Goal: Entertainment & Leisure: Consume media (video, audio)

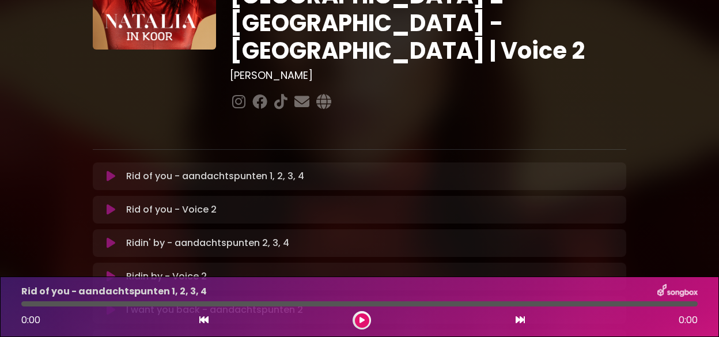
click at [108, 204] on icon at bounding box center [111, 210] width 9 height 12
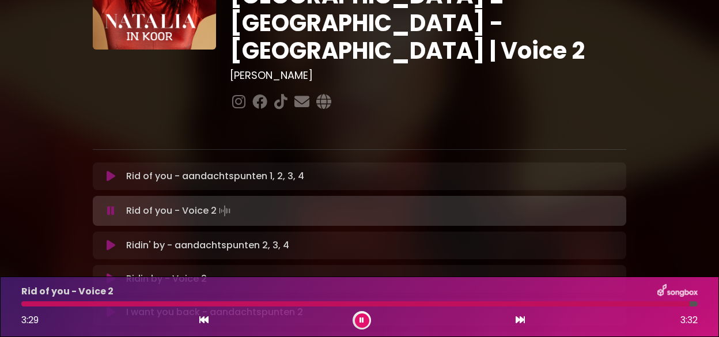
click at [360, 314] on button at bounding box center [362, 320] width 14 height 14
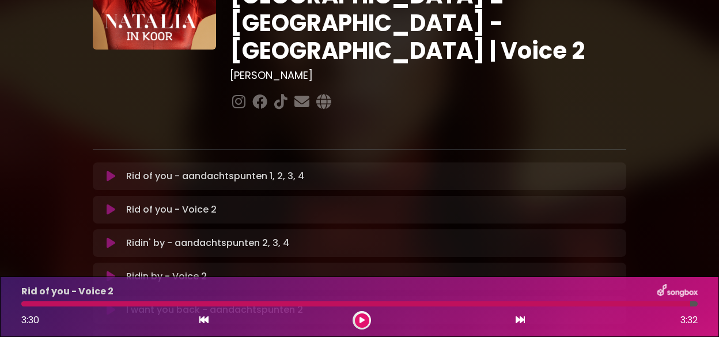
scroll to position [173, 0]
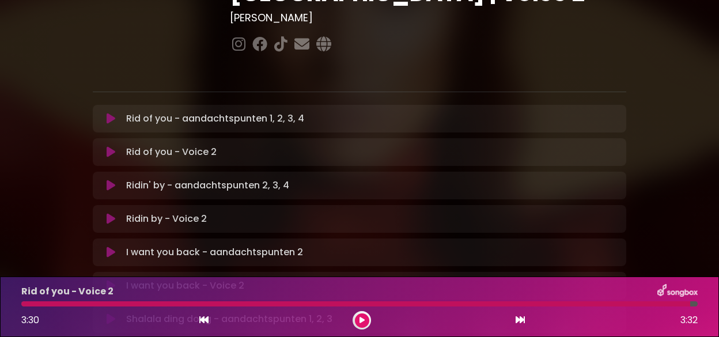
click at [109, 213] on icon at bounding box center [111, 219] width 9 height 12
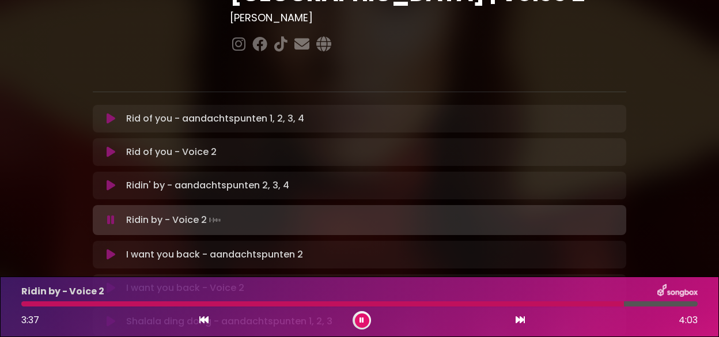
click at [361, 317] on icon at bounding box center [361, 320] width 5 height 7
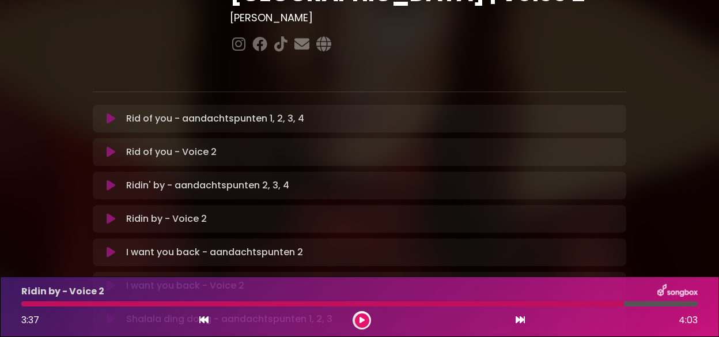
click at [109, 280] on icon at bounding box center [111, 286] width 9 height 12
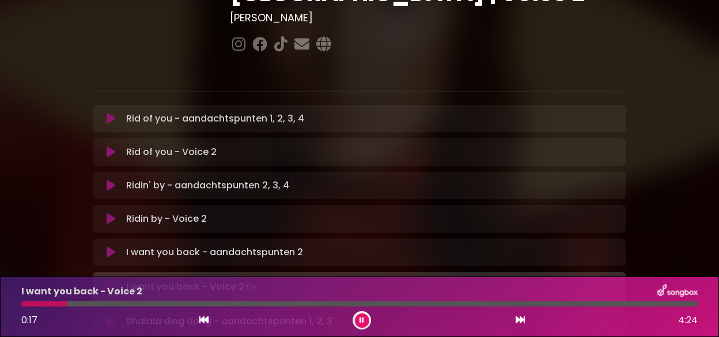
click at [85, 302] on div at bounding box center [359, 303] width 676 height 5
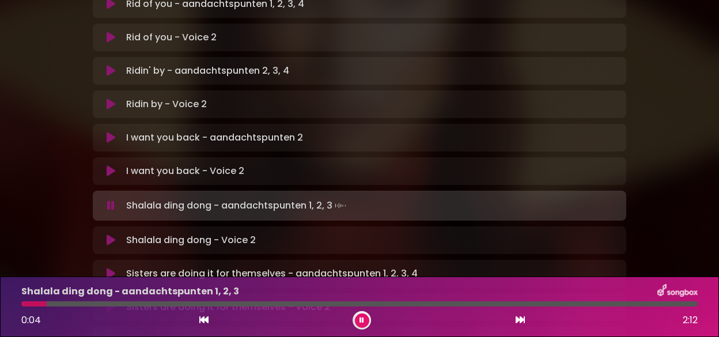
scroll to position [288, 0]
click at [358, 314] on button at bounding box center [362, 320] width 14 height 14
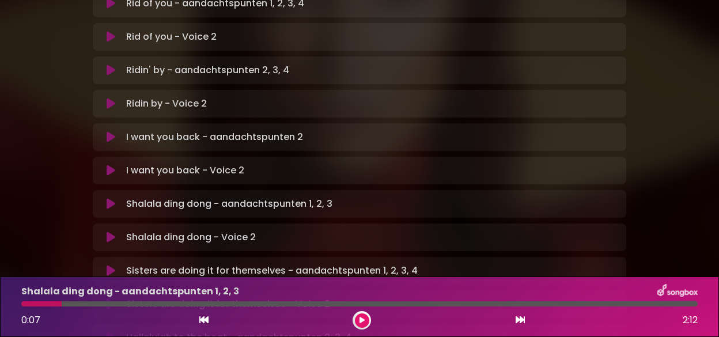
click at [108, 231] on icon at bounding box center [111, 237] width 9 height 12
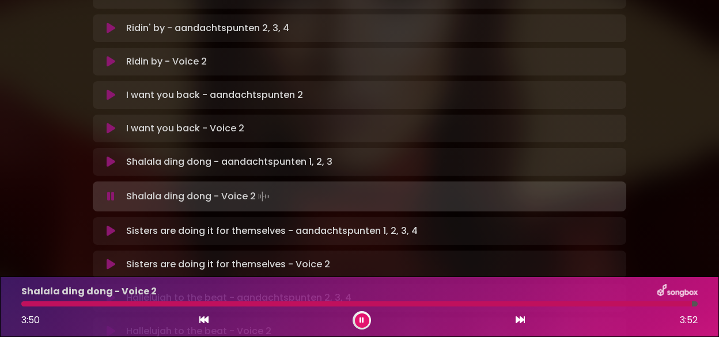
scroll to position [345, 0]
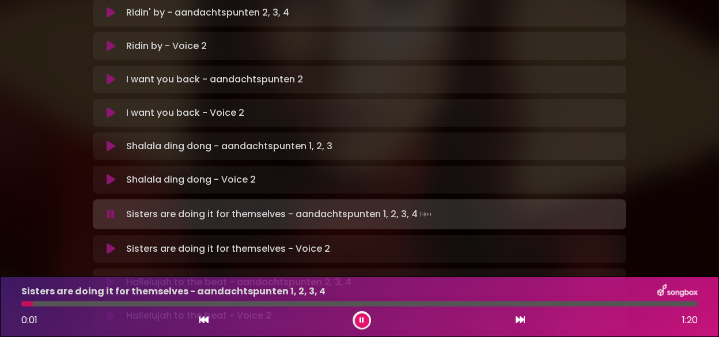
click at [363, 312] on div at bounding box center [361, 320] width 18 height 18
click at [360, 314] on button at bounding box center [362, 320] width 14 height 14
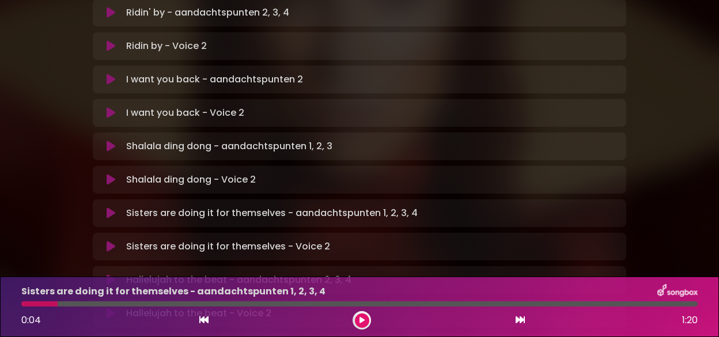
click at [108, 241] on icon at bounding box center [111, 247] width 9 height 12
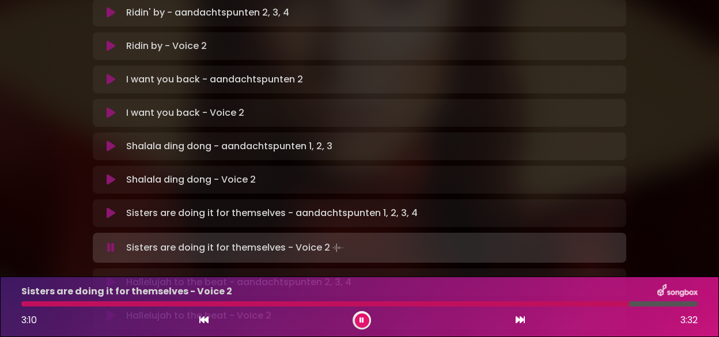
click at [650, 301] on div at bounding box center [359, 303] width 676 height 5
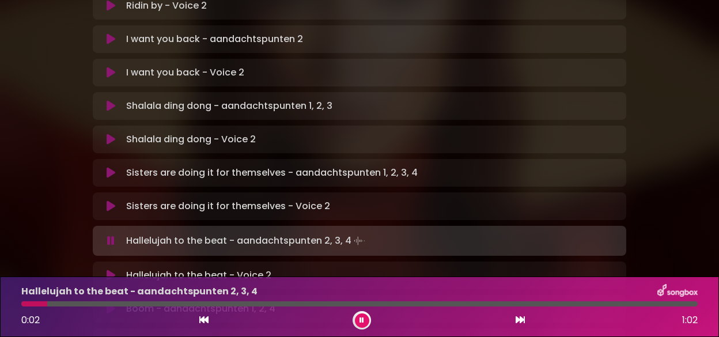
scroll to position [403, 0]
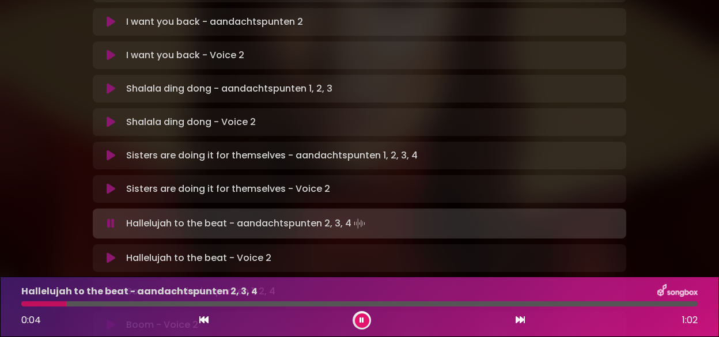
click at [109, 252] on icon at bounding box center [111, 258] width 9 height 12
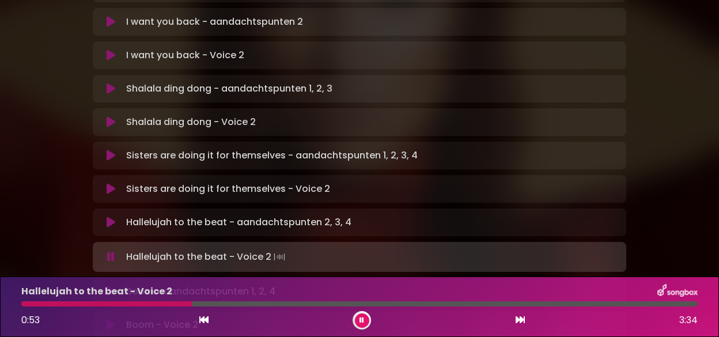
click at [214, 301] on div "Hallelujah to the beat - Voice 2 0:53 3:34" at bounding box center [359, 306] width 690 height 45
click at [213, 304] on div at bounding box center [359, 303] width 676 height 5
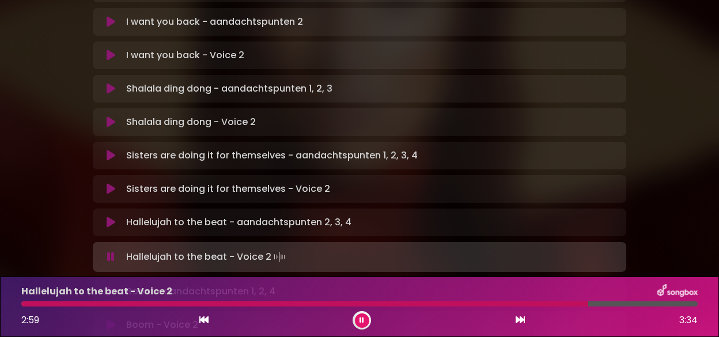
click at [623, 302] on div at bounding box center [359, 303] width 676 height 5
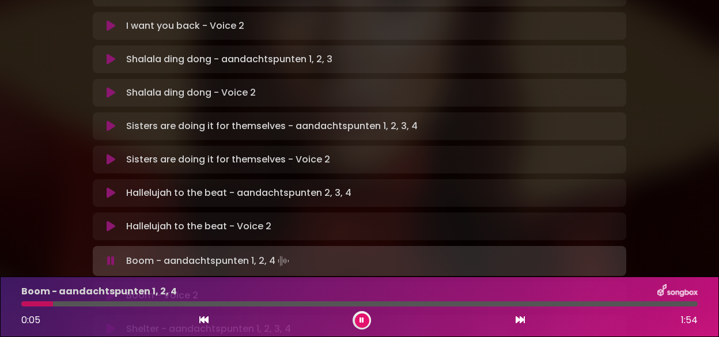
scroll to position [461, 0]
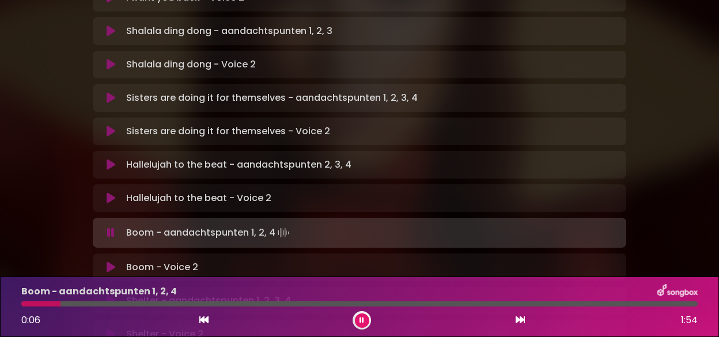
click at [109, 261] on icon at bounding box center [111, 267] width 9 height 12
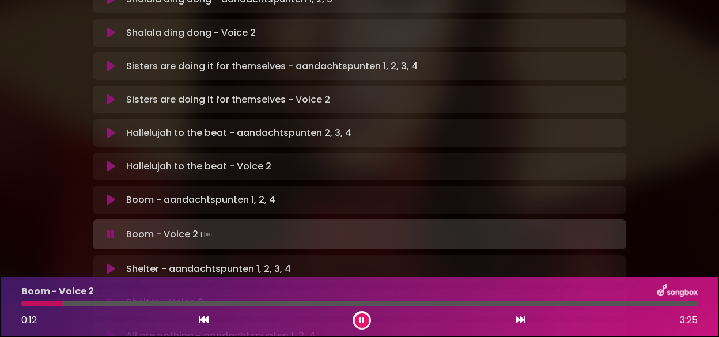
scroll to position [518, 0]
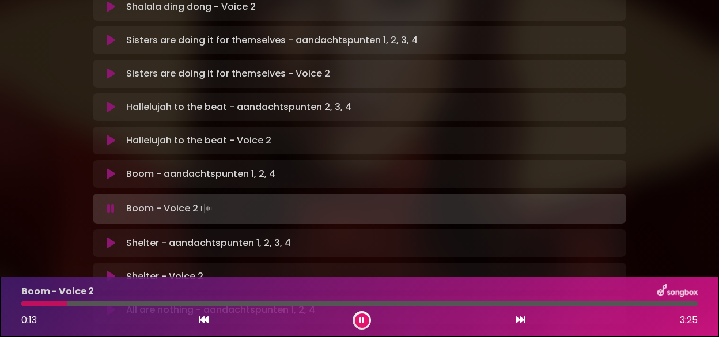
click at [111, 271] on icon at bounding box center [111, 277] width 9 height 12
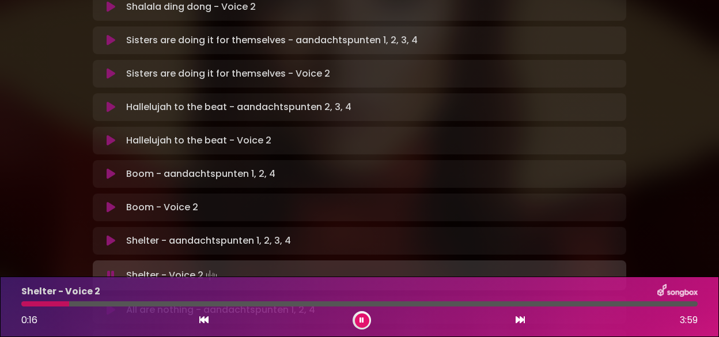
click at [101, 303] on div at bounding box center [359, 303] width 676 height 5
click at [120, 304] on div at bounding box center [359, 303] width 676 height 5
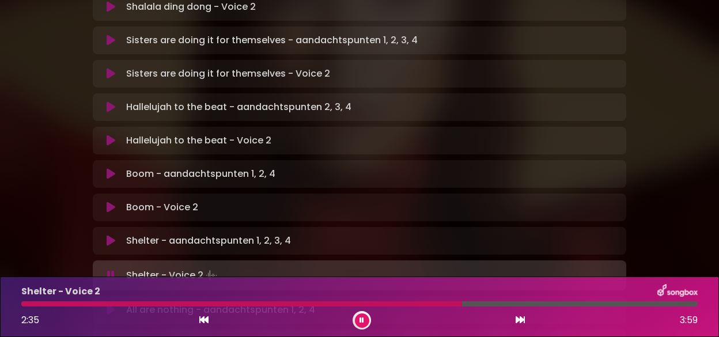
click at [488, 300] on div "Shelter - Voice 2 2:35 3:59" at bounding box center [359, 306] width 690 height 45
click at [494, 303] on div at bounding box center [359, 303] width 676 height 5
click at [359, 315] on button at bounding box center [362, 320] width 14 height 14
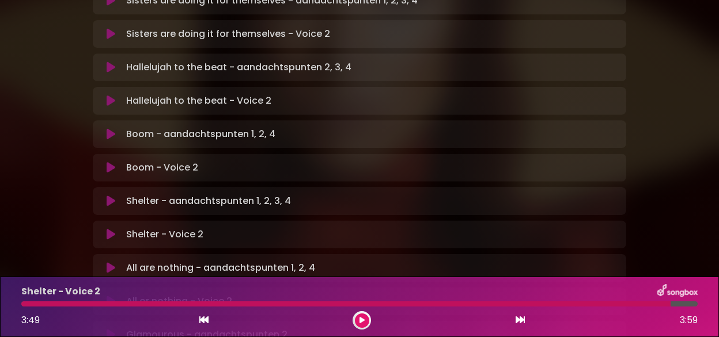
scroll to position [576, 0]
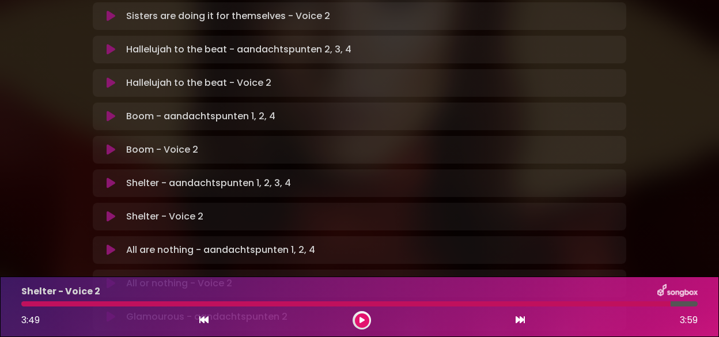
click at [108, 278] on icon at bounding box center [111, 284] width 9 height 12
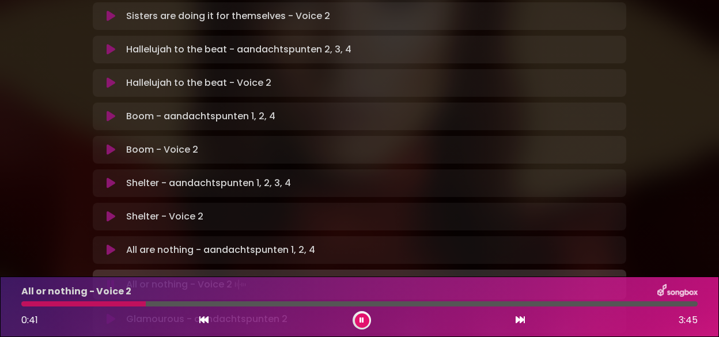
click at [359, 317] on icon at bounding box center [361, 320] width 5 height 7
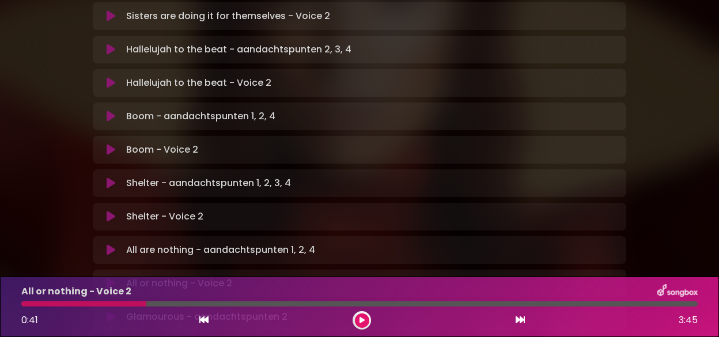
click at [358, 317] on button at bounding box center [362, 320] width 14 height 14
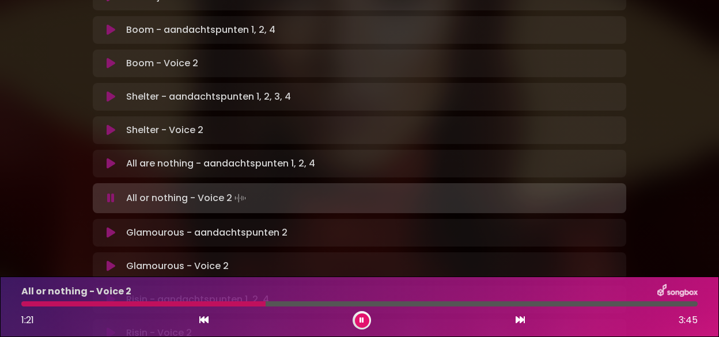
scroll to position [691, 0]
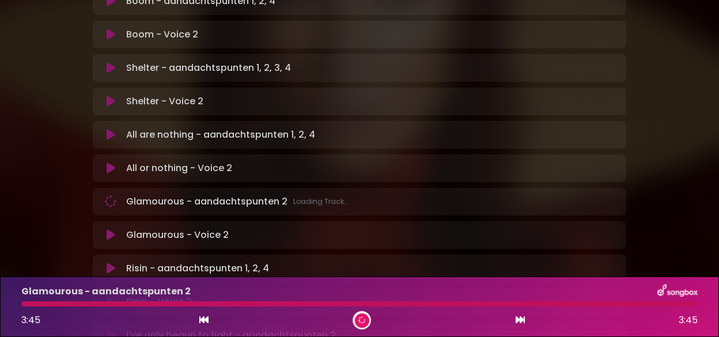
click at [112, 228] on div "Glamourous - Voice 2 Loading Track..." at bounding box center [359, 235] width 519 height 14
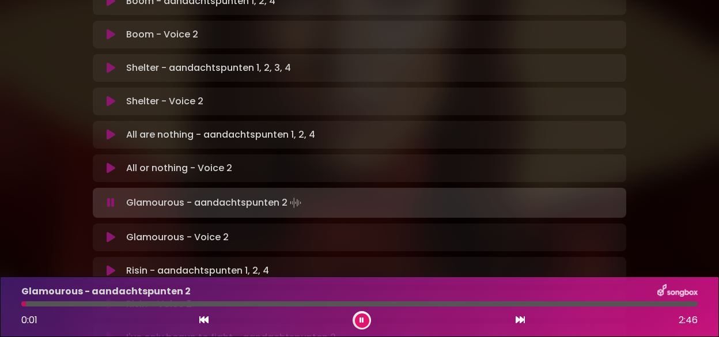
click at [112, 231] on icon at bounding box center [111, 237] width 9 height 12
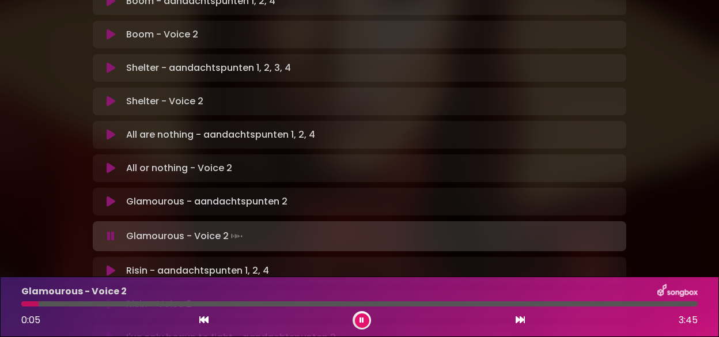
click at [59, 303] on div at bounding box center [359, 303] width 676 height 5
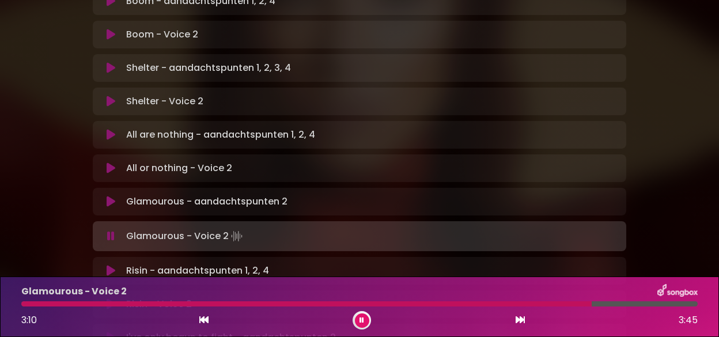
click at [358, 316] on button at bounding box center [362, 320] width 14 height 14
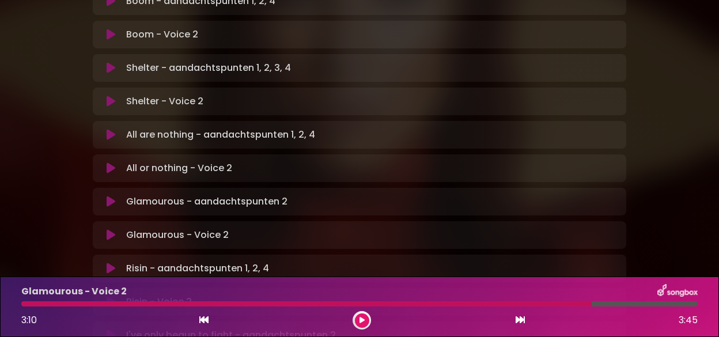
scroll to position [749, 0]
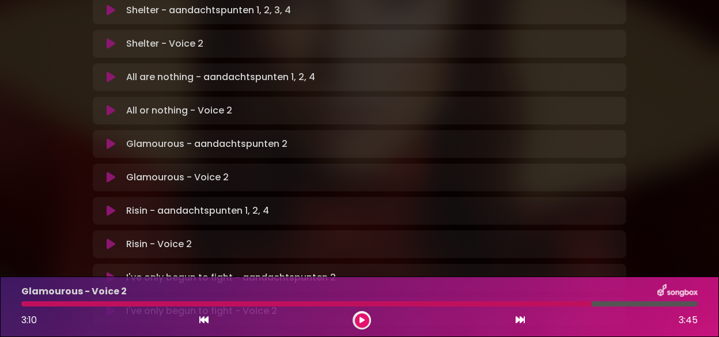
click at [110, 238] on icon at bounding box center [111, 244] width 9 height 12
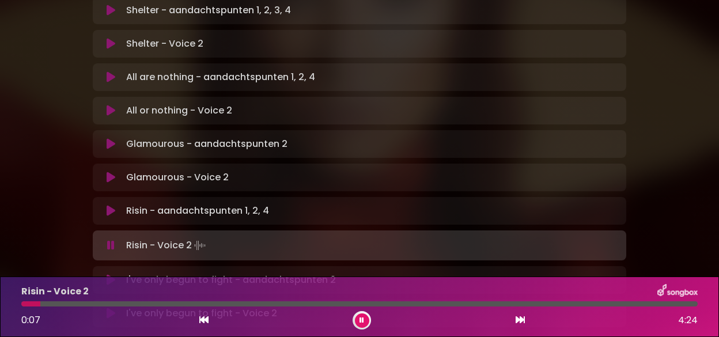
click at [81, 302] on div at bounding box center [359, 303] width 676 height 5
click at [144, 299] on div "Risin - Voice 2 0:34 4:24" at bounding box center [359, 306] width 690 height 45
click at [142, 303] on div at bounding box center [359, 303] width 676 height 5
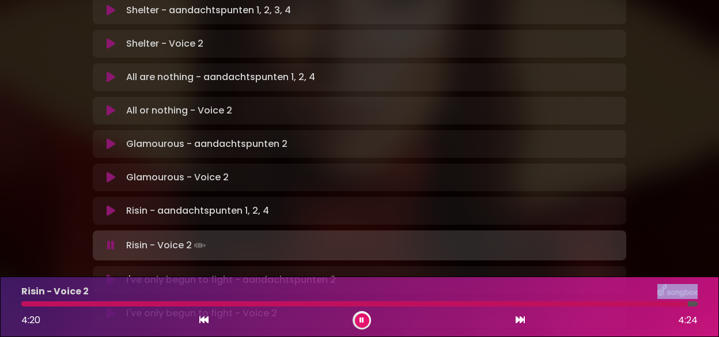
scroll to position [806, 0]
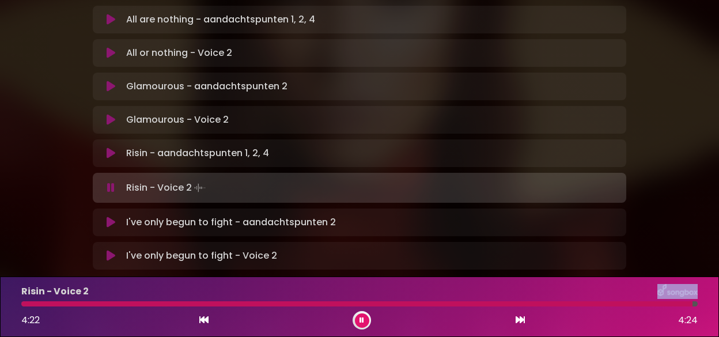
click at [110, 250] on icon at bounding box center [111, 256] width 9 height 12
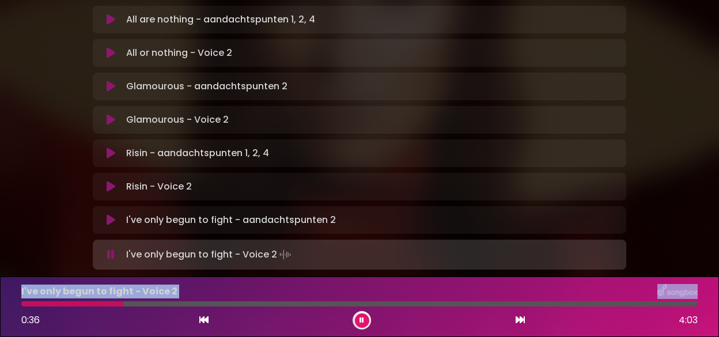
click at [142, 301] on div "I've only begun to fight - Voice 2 0:36 4:03" at bounding box center [359, 306] width 690 height 45
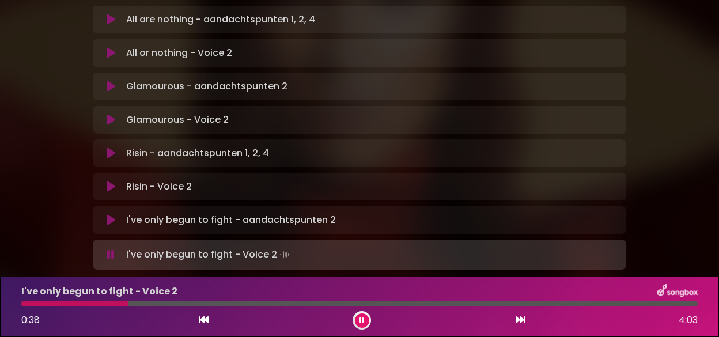
click at [140, 304] on div at bounding box center [359, 303] width 676 height 5
